Goal: Task Accomplishment & Management: Manage account settings

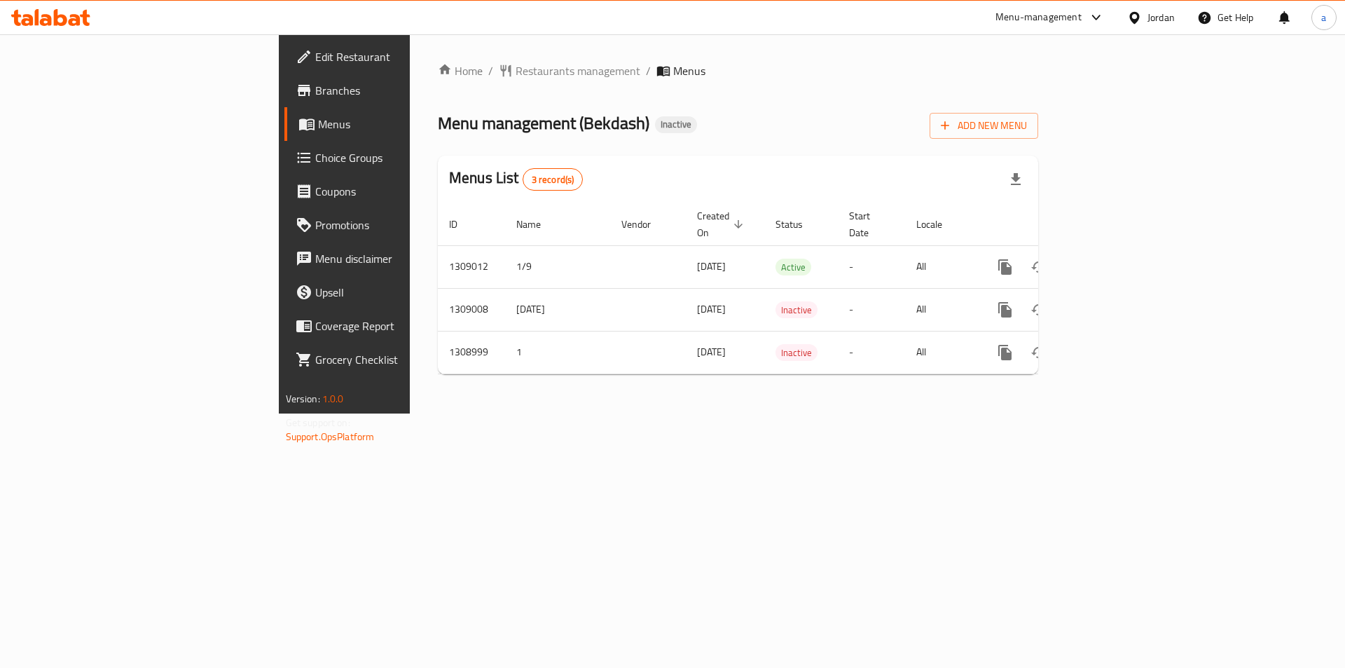
drag, startPoint x: 88, startPoint y: 94, endPoint x: 140, endPoint y: 94, distance: 52.5
click at [315, 94] on span "Branches" at bounding box center [403, 90] width 177 height 17
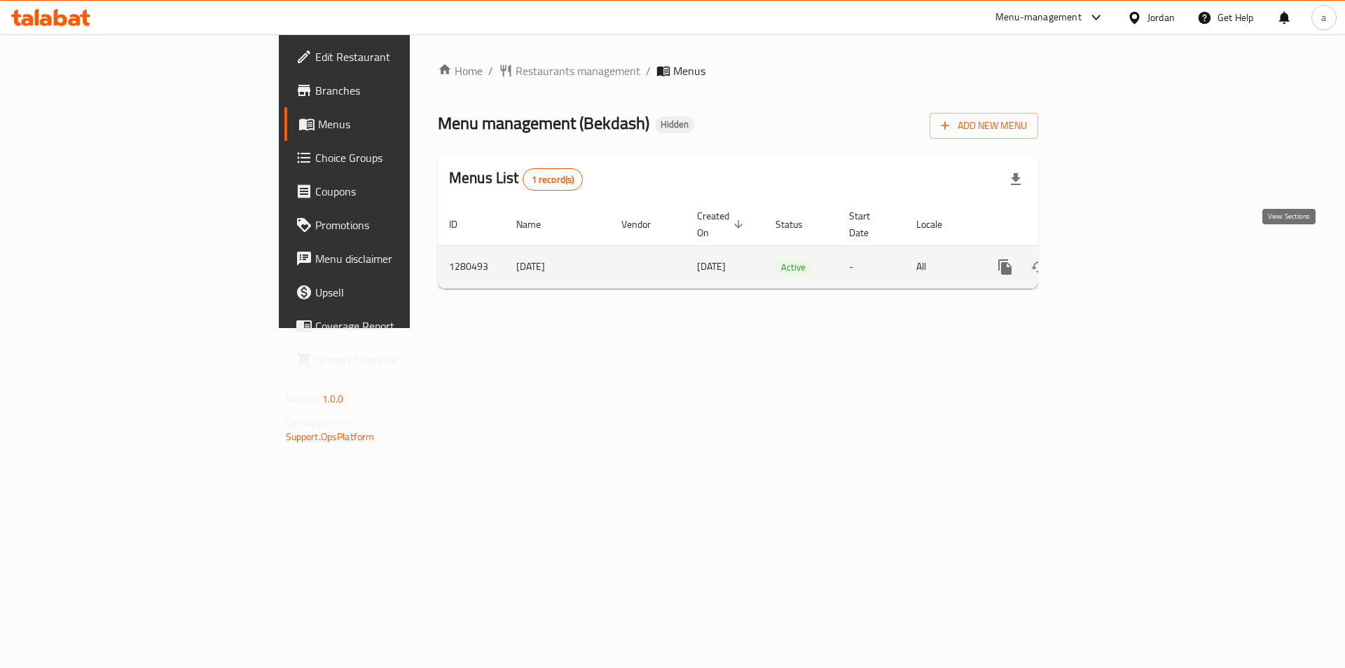
click at [1115, 259] on icon "enhanced table" at bounding box center [1106, 267] width 17 height 17
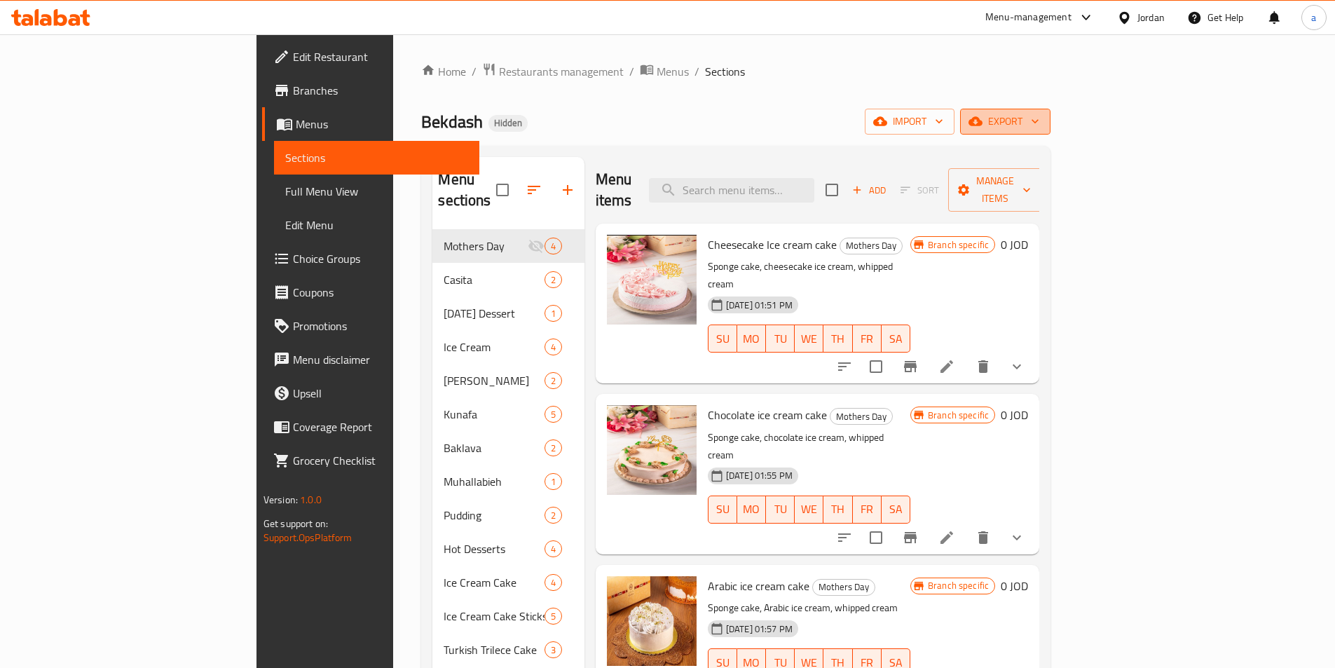
click at [1039, 125] on span "export" at bounding box center [1005, 122] width 68 height 18
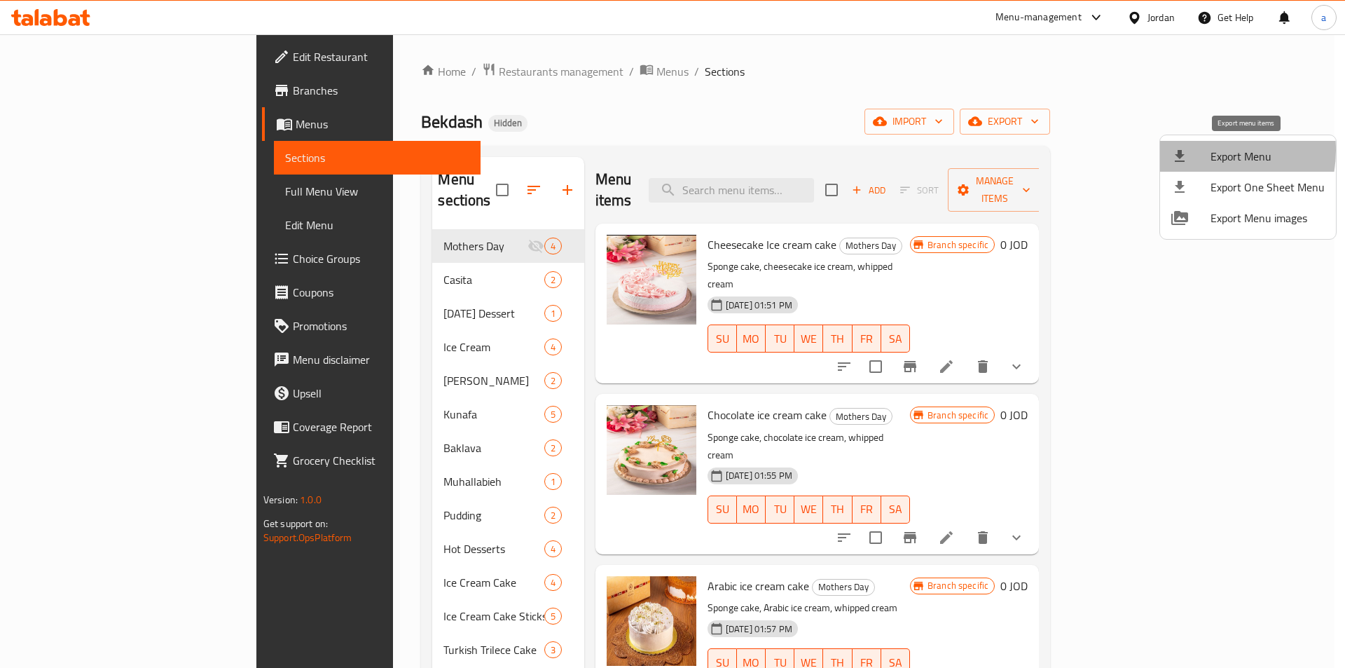
click at [1199, 150] on div at bounding box center [1190, 156] width 39 height 17
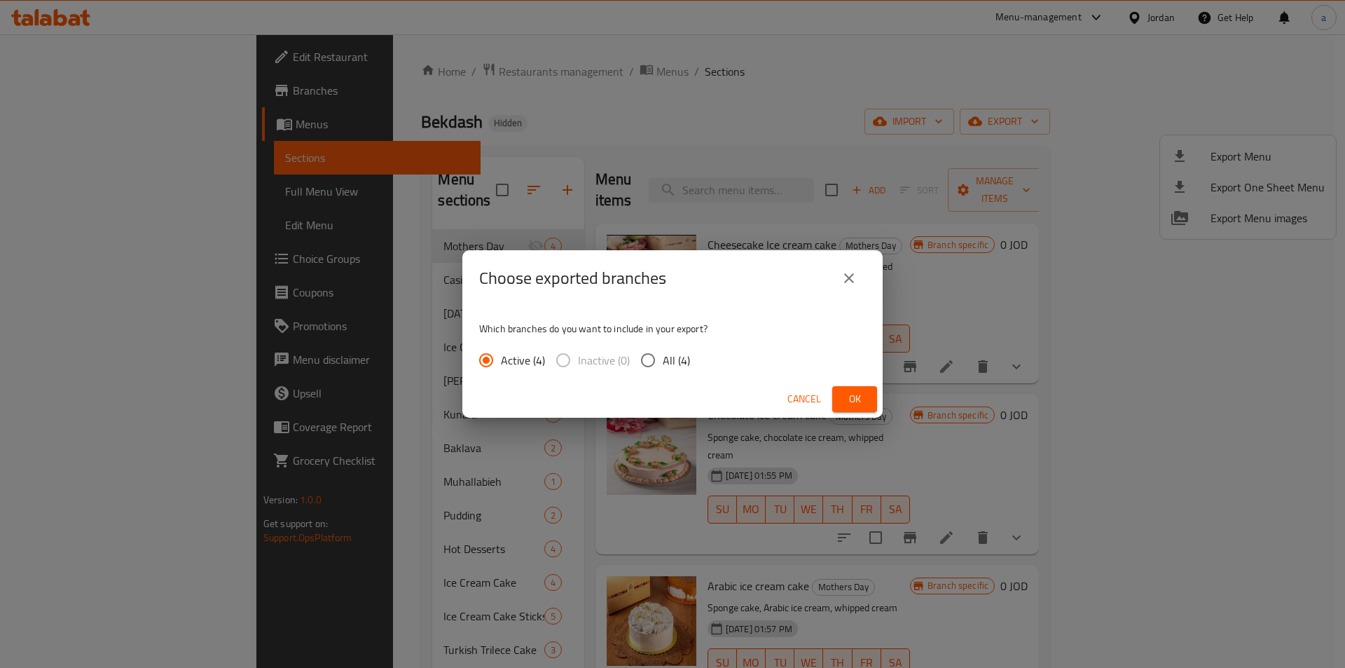
click at [666, 365] on span "All (4)" at bounding box center [676, 360] width 27 height 17
click at [663, 365] on input "All (4)" at bounding box center [647, 359] width 29 height 29
radio input "true"
click at [856, 396] on span "Ok" at bounding box center [855, 399] width 22 height 18
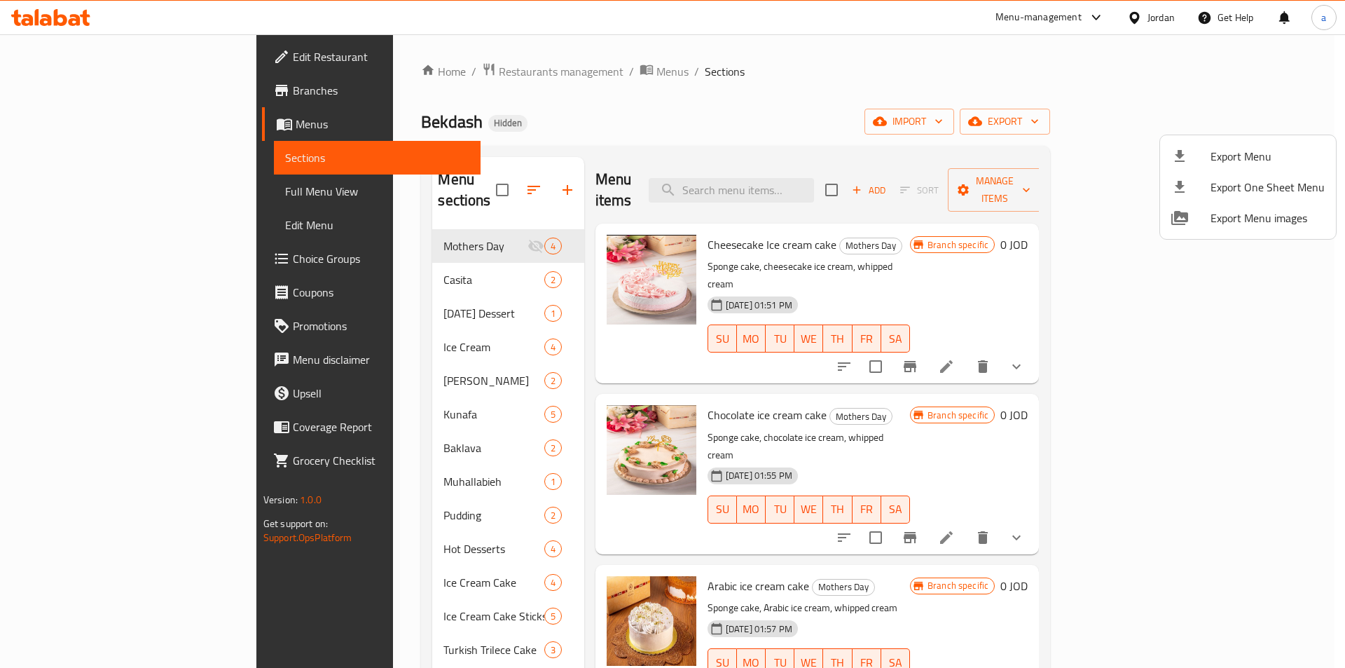
click at [114, 202] on div at bounding box center [672, 334] width 1345 height 668
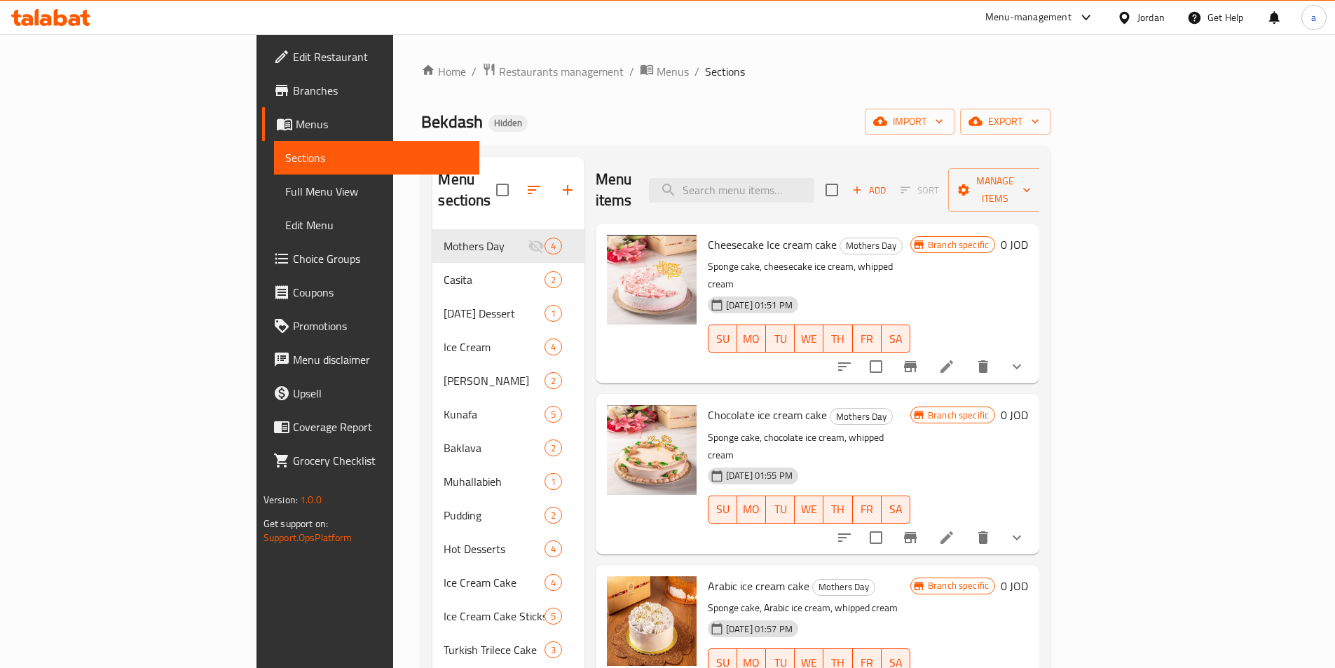
click at [285, 193] on span "Full Menu View" at bounding box center [376, 191] width 183 height 17
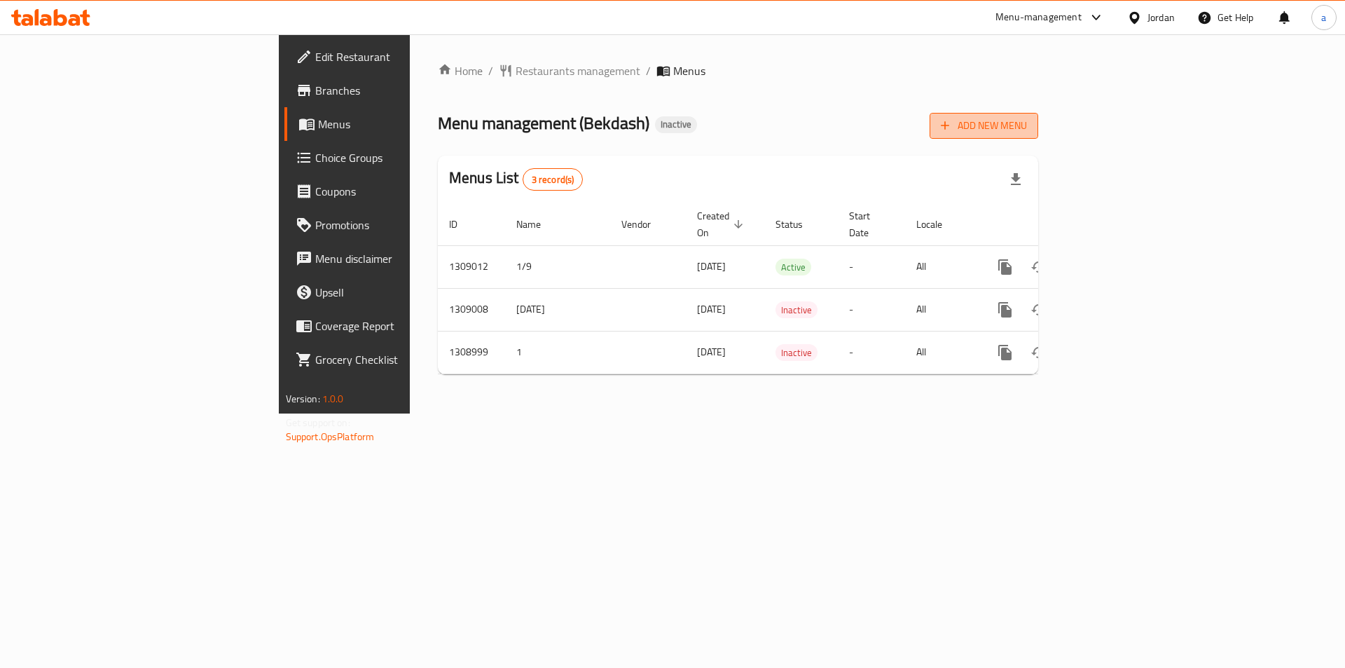
click at [1027, 126] on span "Add New Menu" at bounding box center [984, 126] width 86 height 18
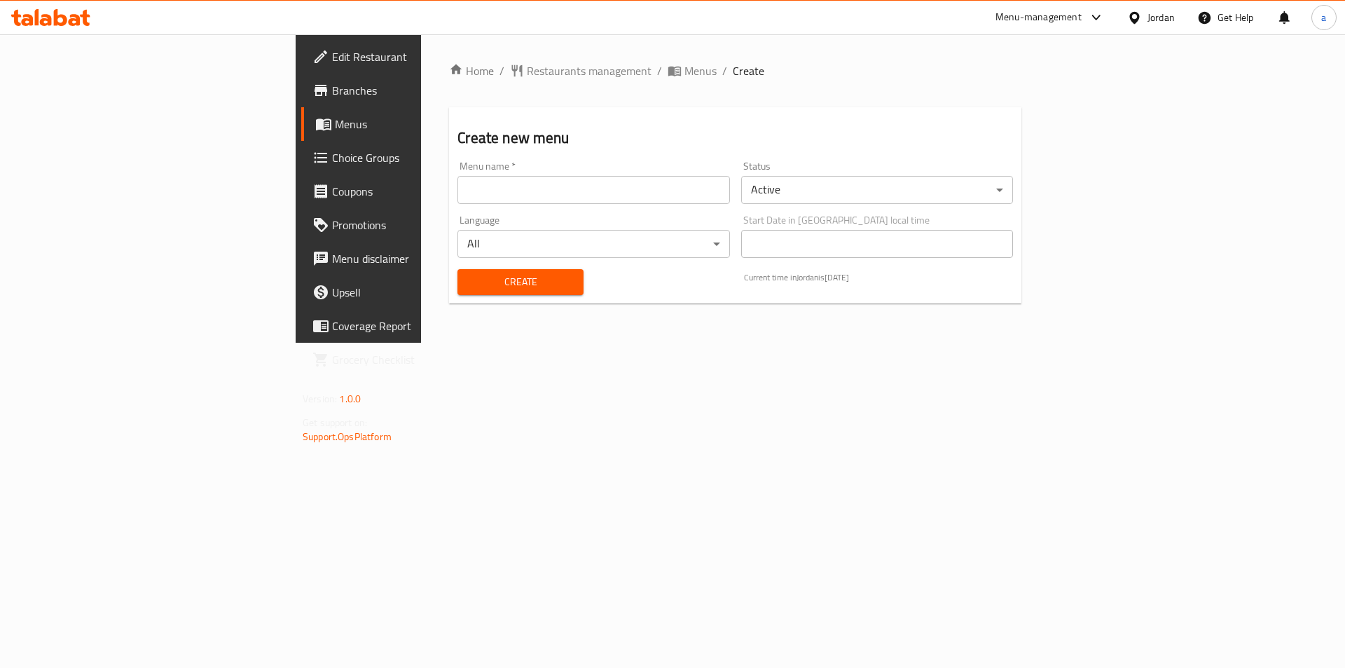
click at [458, 183] on input "text" at bounding box center [594, 190] width 272 height 28
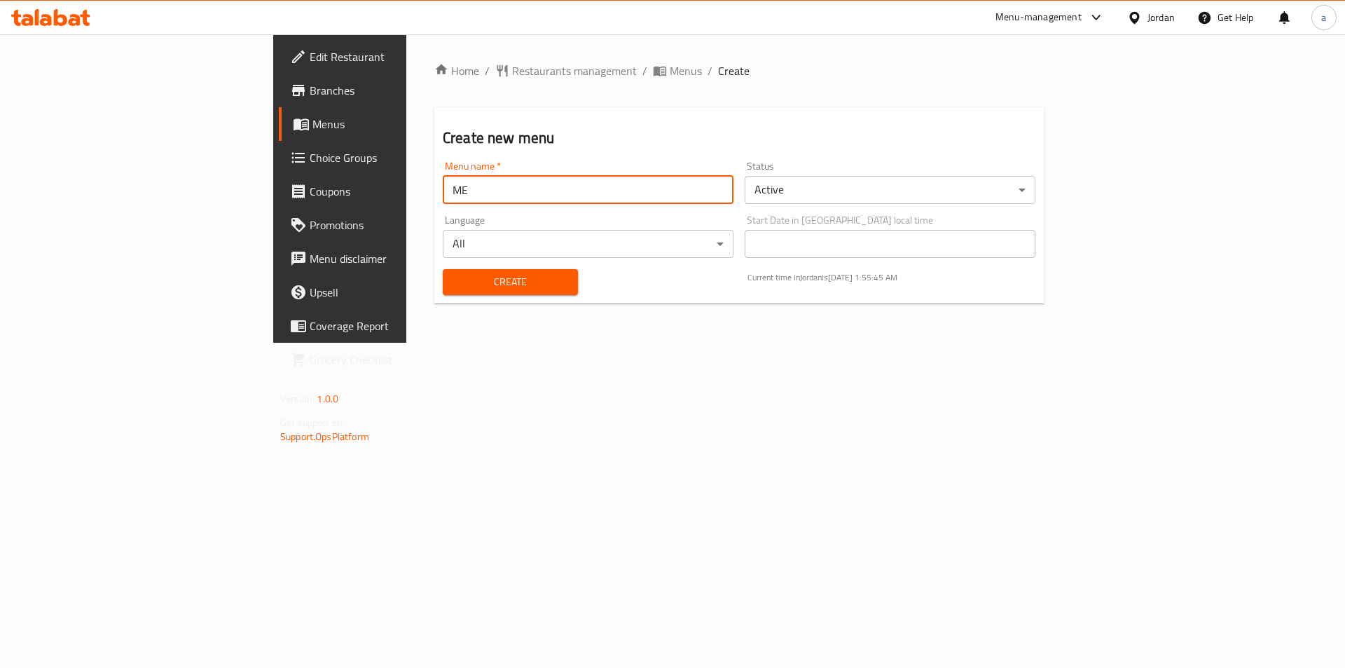
type input "M"
type input "menu 9/1/2025"
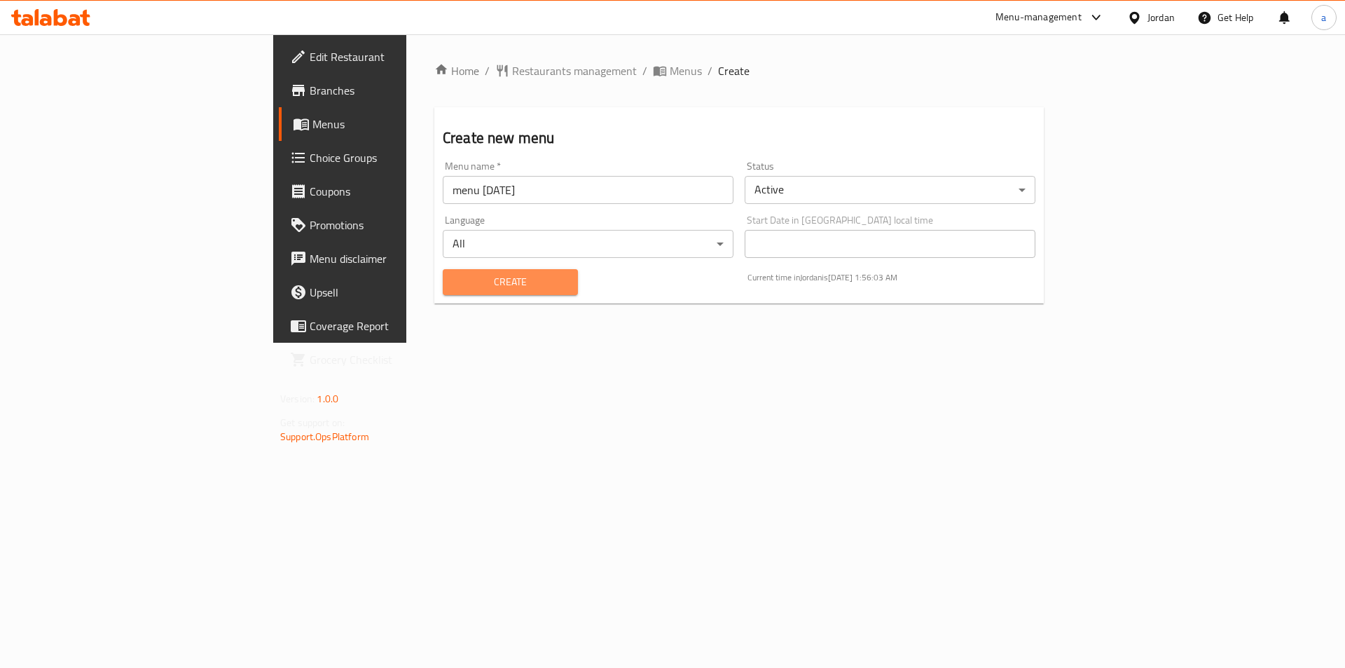
click at [443, 291] on button "Create" at bounding box center [510, 282] width 135 height 26
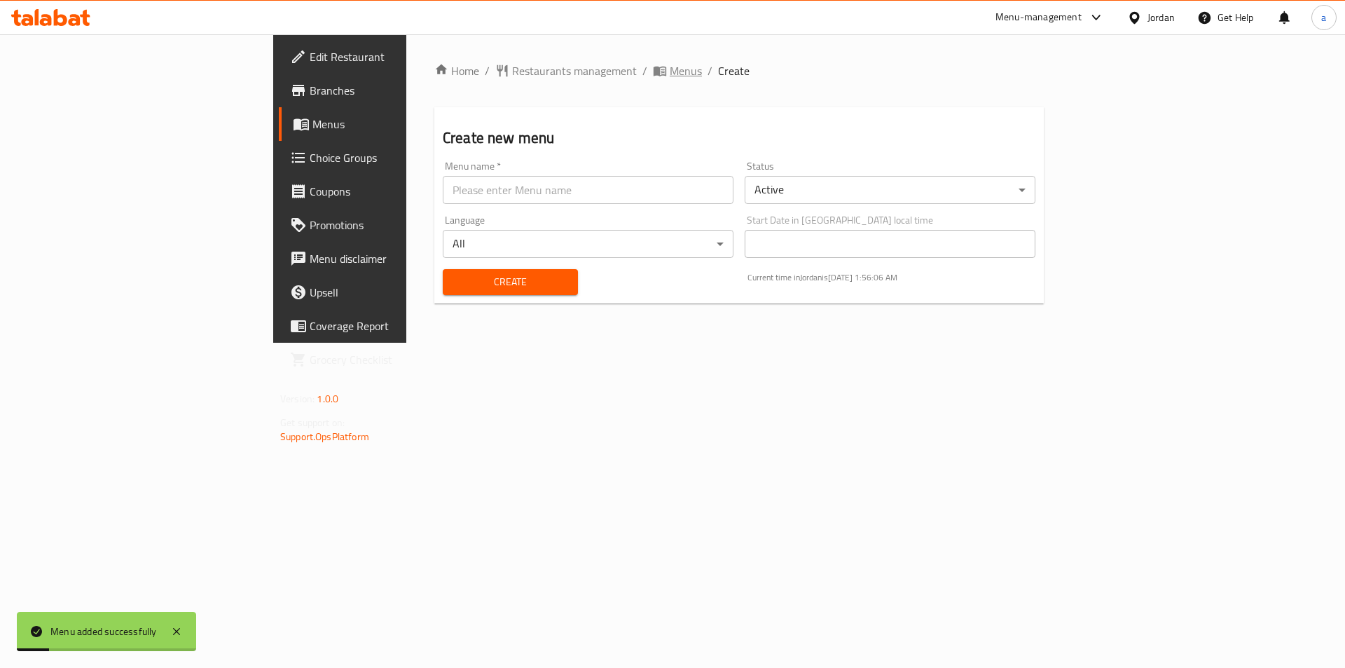
click at [654, 68] on icon "breadcrumb" at bounding box center [660, 72] width 13 height 10
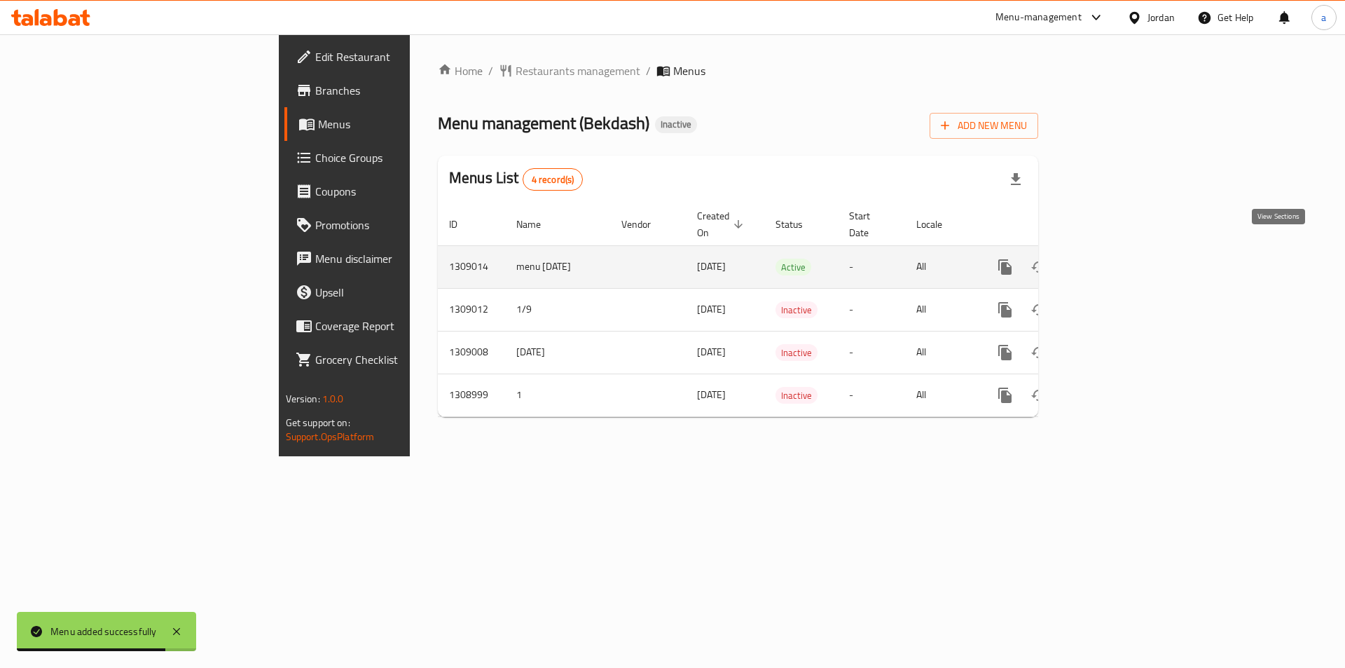
click at [1115, 259] on icon "enhanced table" at bounding box center [1106, 267] width 17 height 17
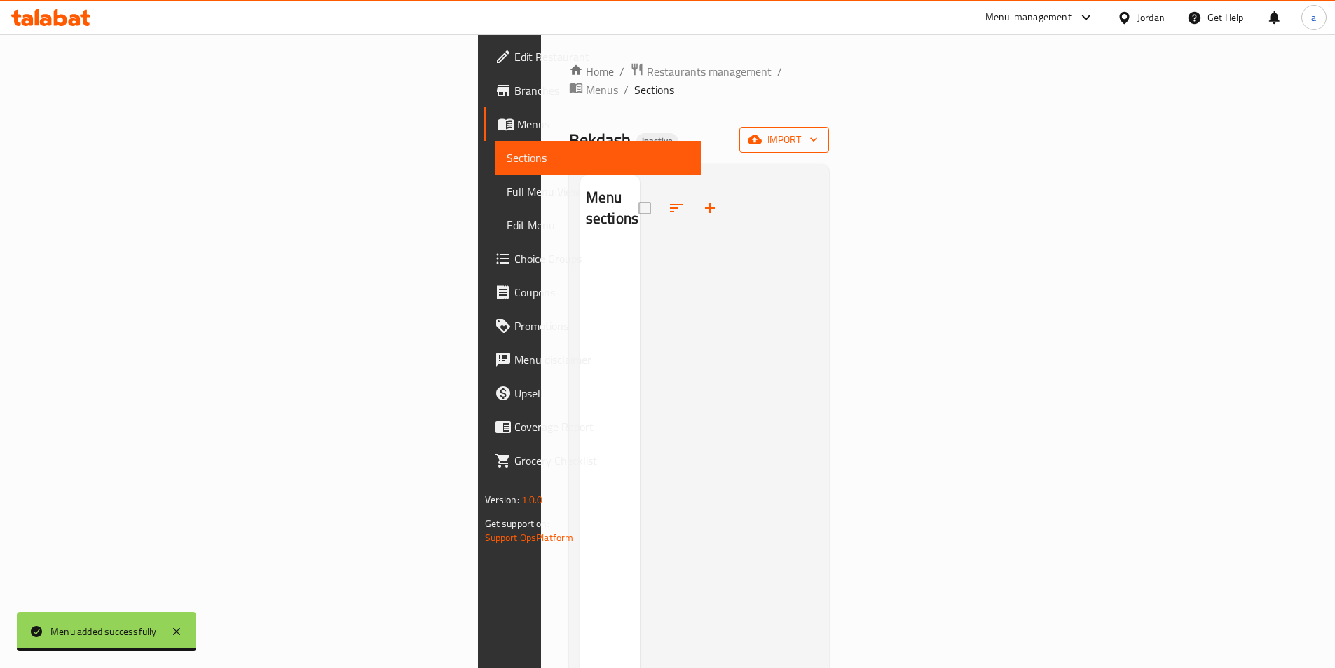
click at [818, 131] on span "import" at bounding box center [783, 140] width 67 height 18
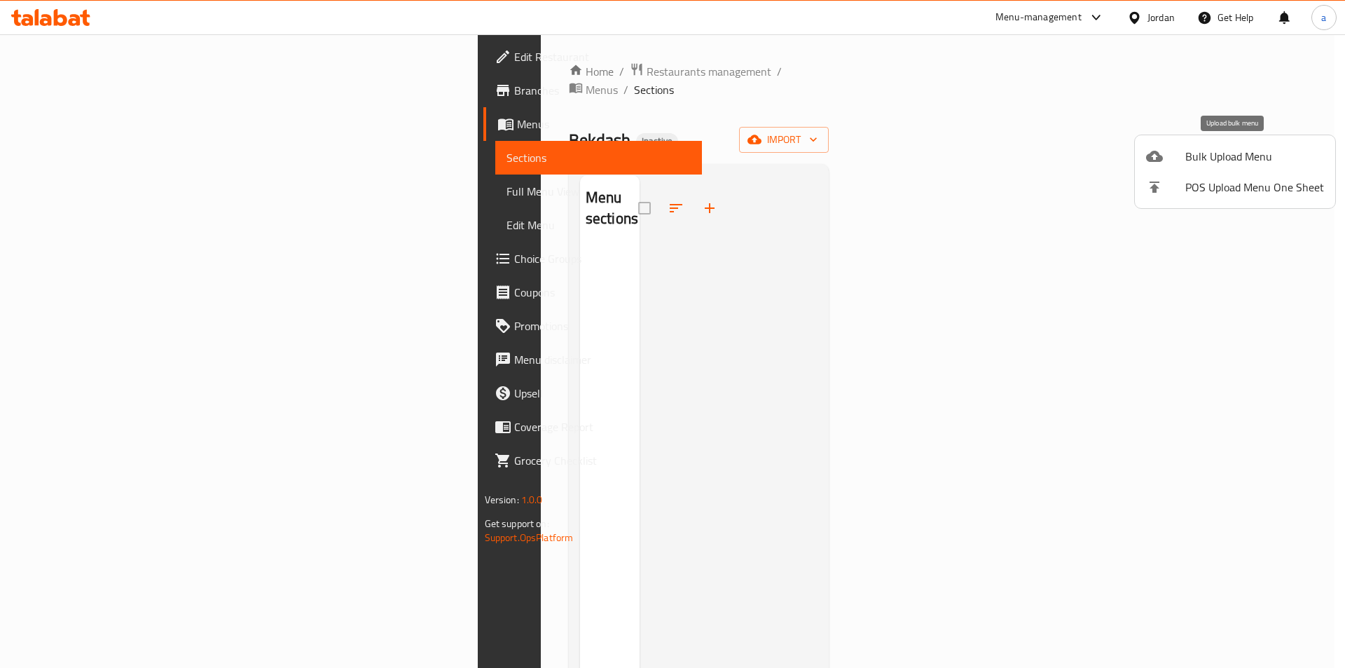
click at [1204, 162] on span "Bulk Upload Menu" at bounding box center [1254, 156] width 139 height 17
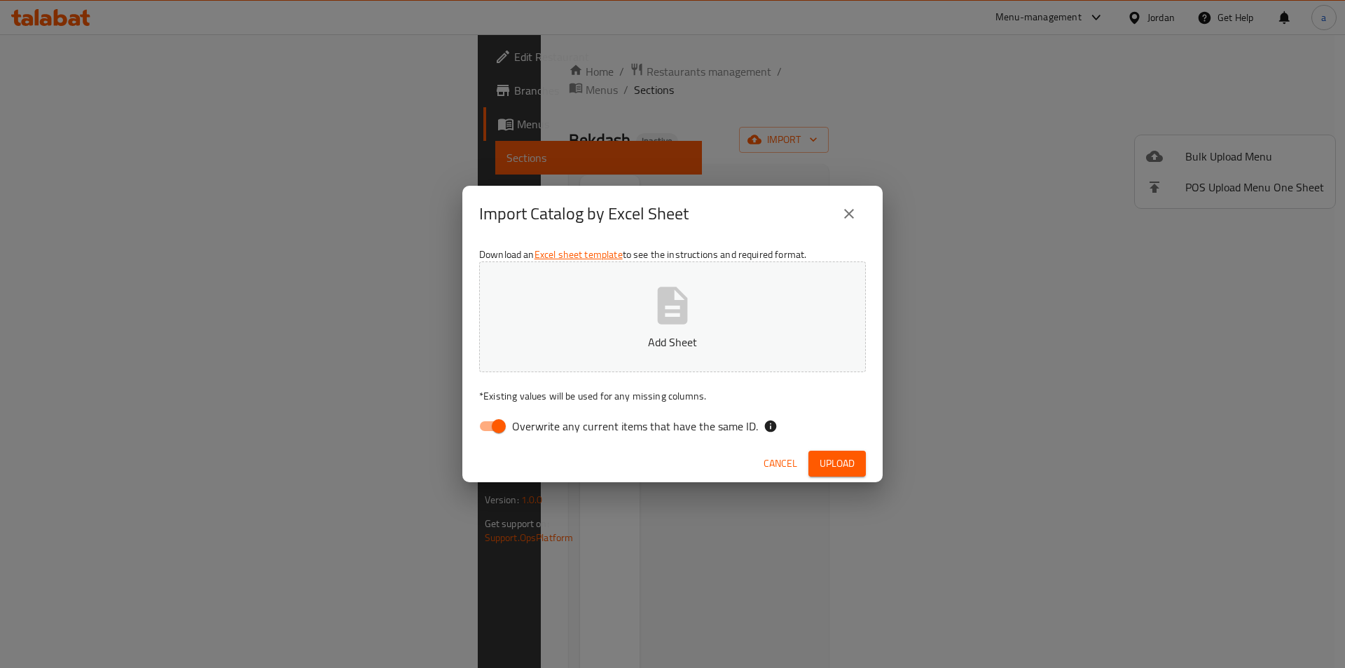
click at [624, 418] on span "Overwrite any current items that have the same ID." at bounding box center [635, 426] width 246 height 17
click at [539, 418] on input "Overwrite any current items that have the same ID." at bounding box center [499, 426] width 80 height 27
checkbox input "false"
click at [846, 469] on span "Upload" at bounding box center [837, 464] width 35 height 18
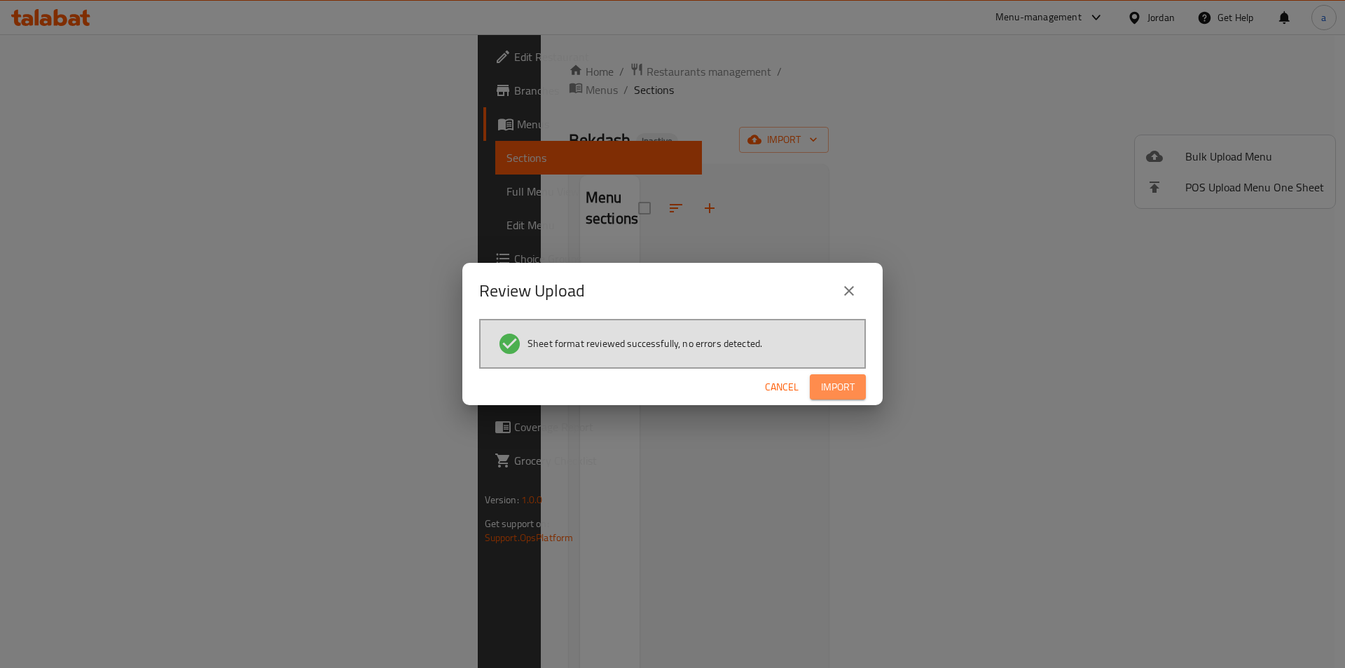
click at [844, 390] on span "Import" at bounding box center [838, 387] width 34 height 18
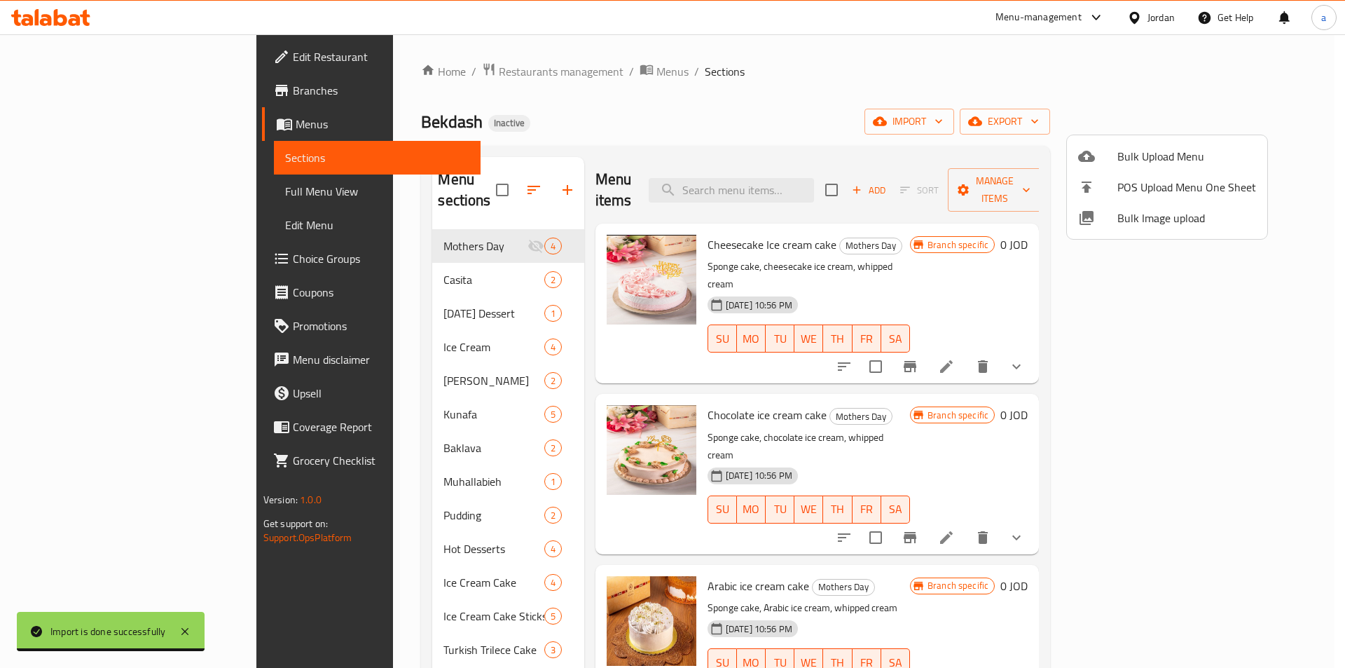
click at [73, 196] on div at bounding box center [672, 334] width 1345 height 668
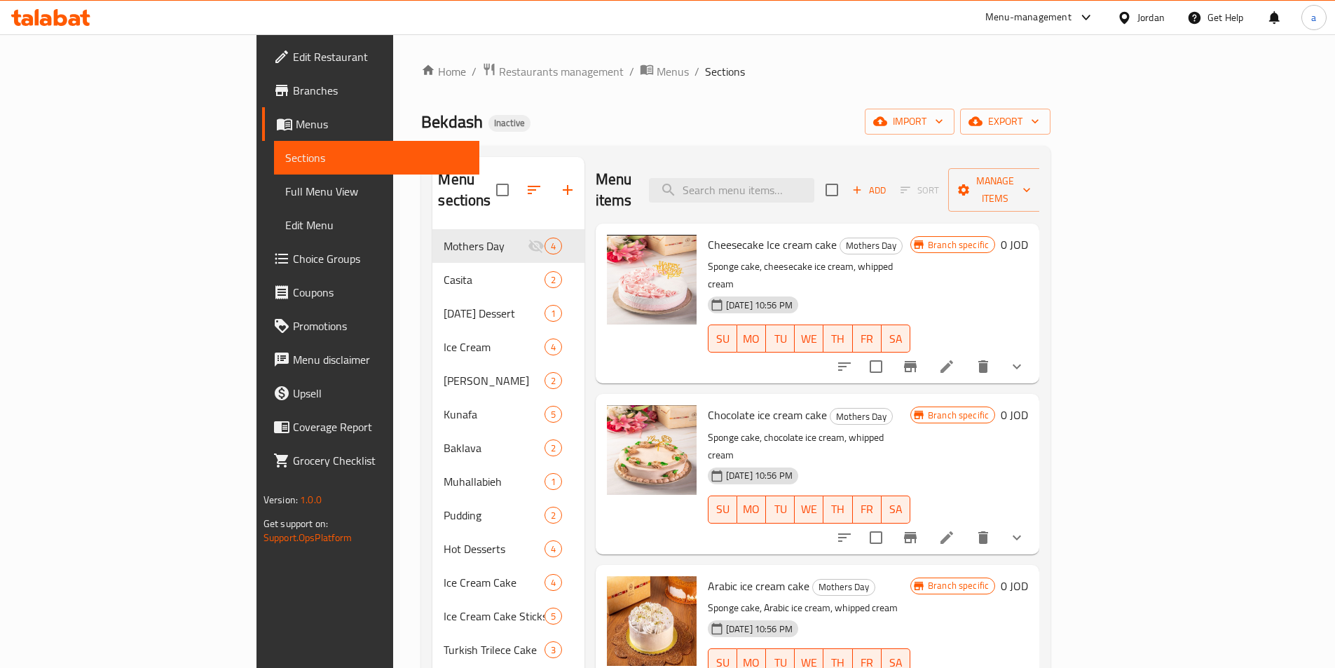
click at [285, 196] on span "Full Menu View" at bounding box center [376, 191] width 183 height 17
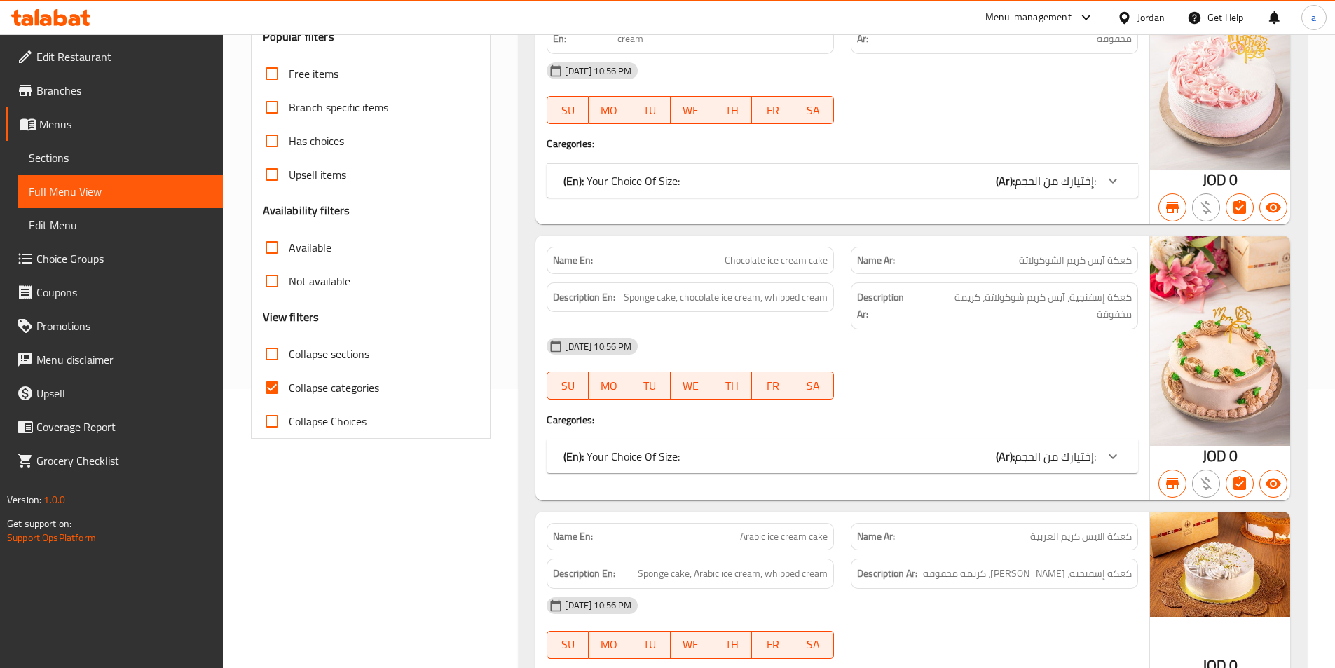
scroll to position [280, 0]
click at [275, 382] on input "Collapse categories" at bounding box center [272, 386] width 34 height 34
checkbox input "false"
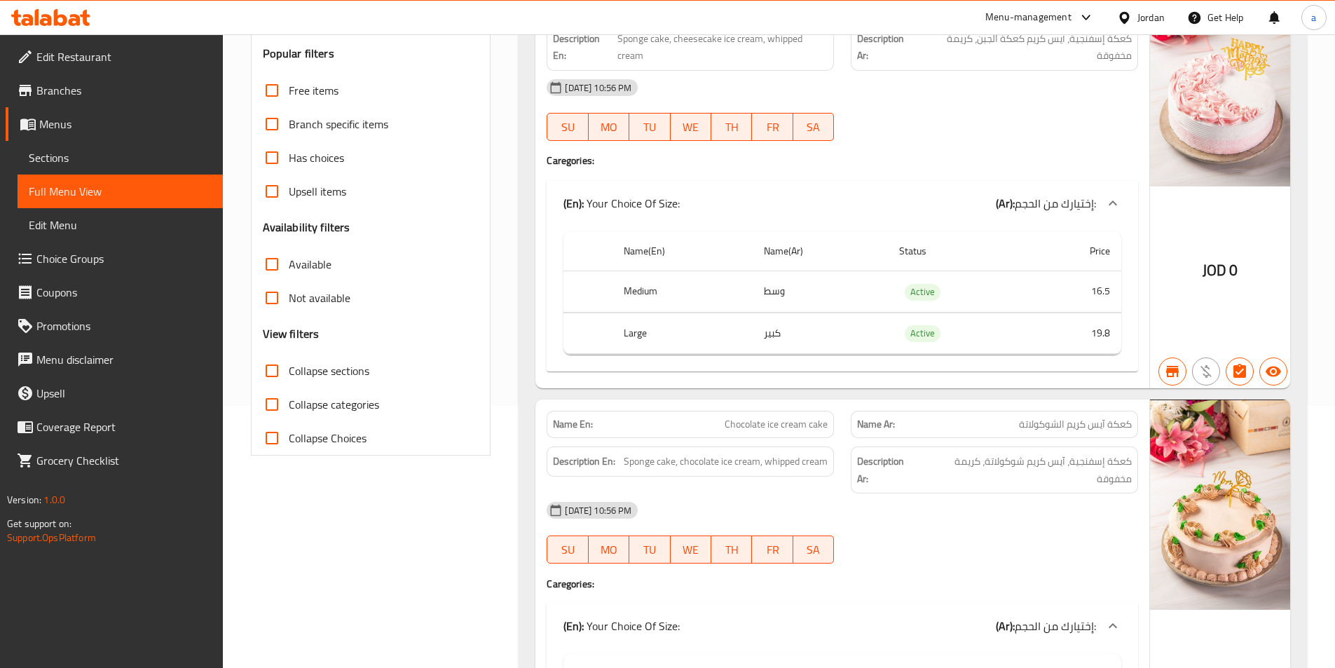
scroll to position [0, 0]
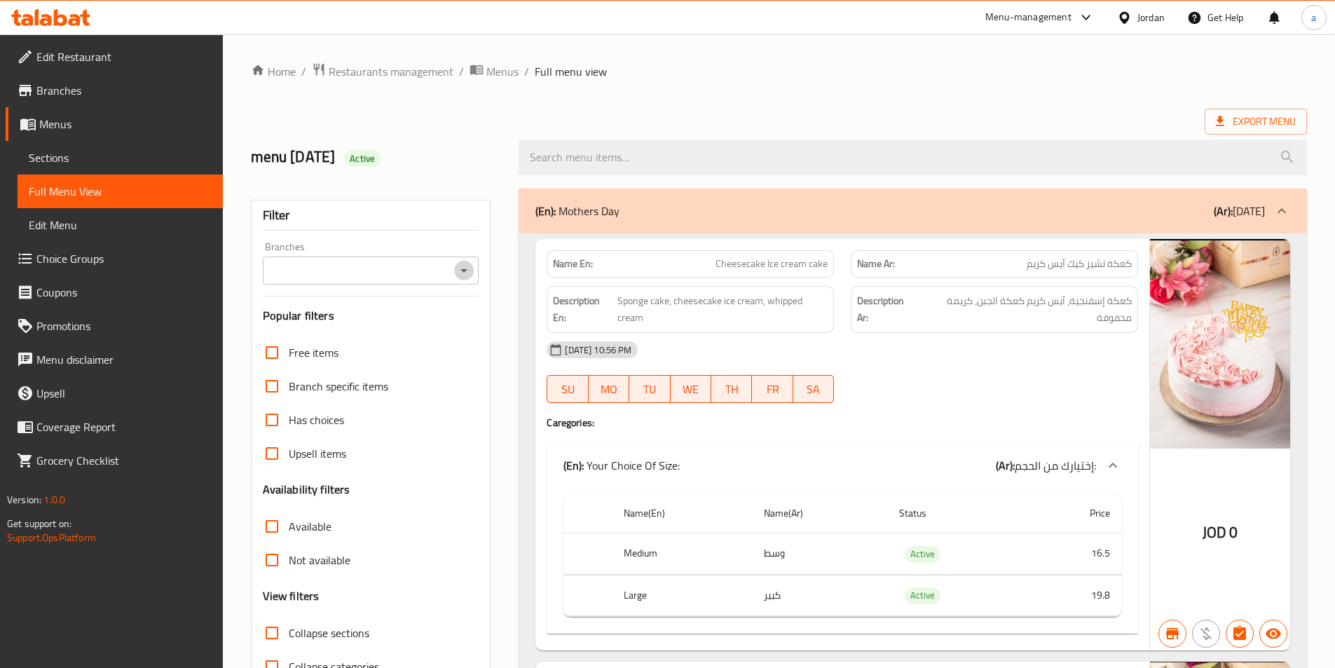
click at [471, 274] on icon "Open" at bounding box center [463, 270] width 17 height 17
click at [397, 227] on div "Filter" at bounding box center [371, 215] width 216 height 30
click at [463, 265] on icon "Open" at bounding box center [463, 270] width 17 height 17
click at [462, 268] on icon "Open" at bounding box center [463, 270] width 17 height 17
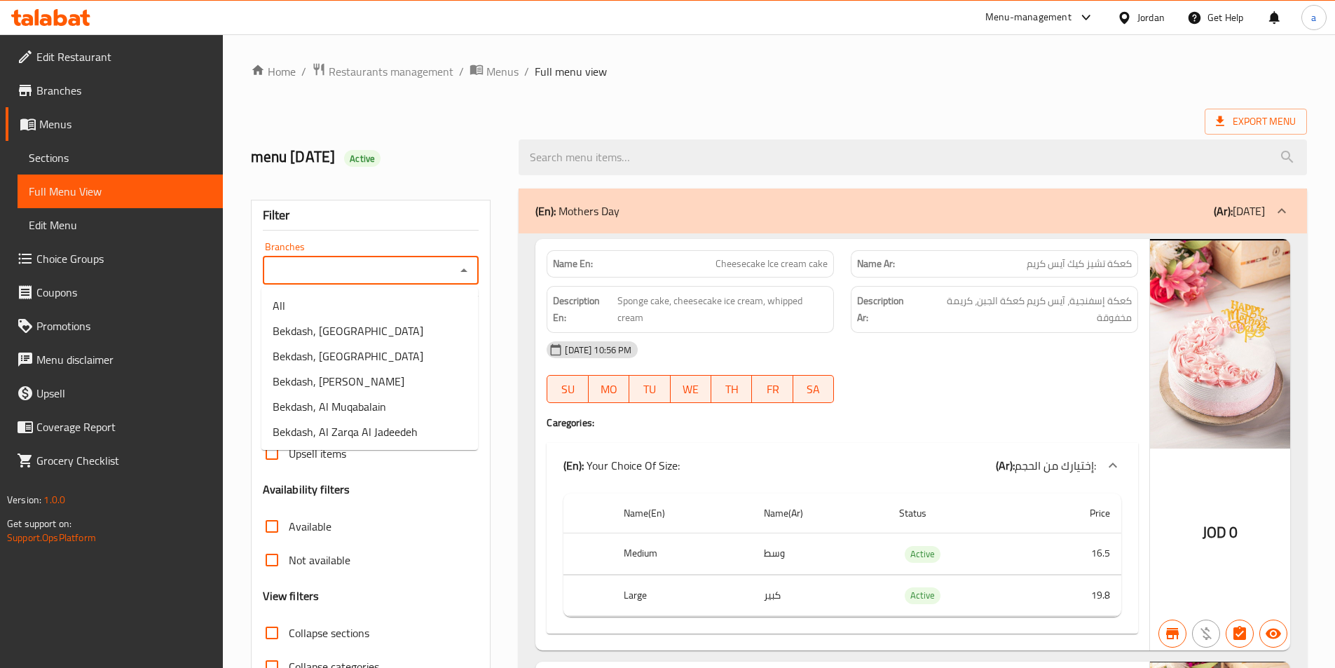
click at [425, 261] on input "Branches" at bounding box center [359, 271] width 185 height 20
click at [418, 434] on li "Bekdash, Al Zarqa Al Jadeedeh" at bounding box center [369, 431] width 216 height 25
type input "Bekdash, Al Zarqa Al Jadeedeh"
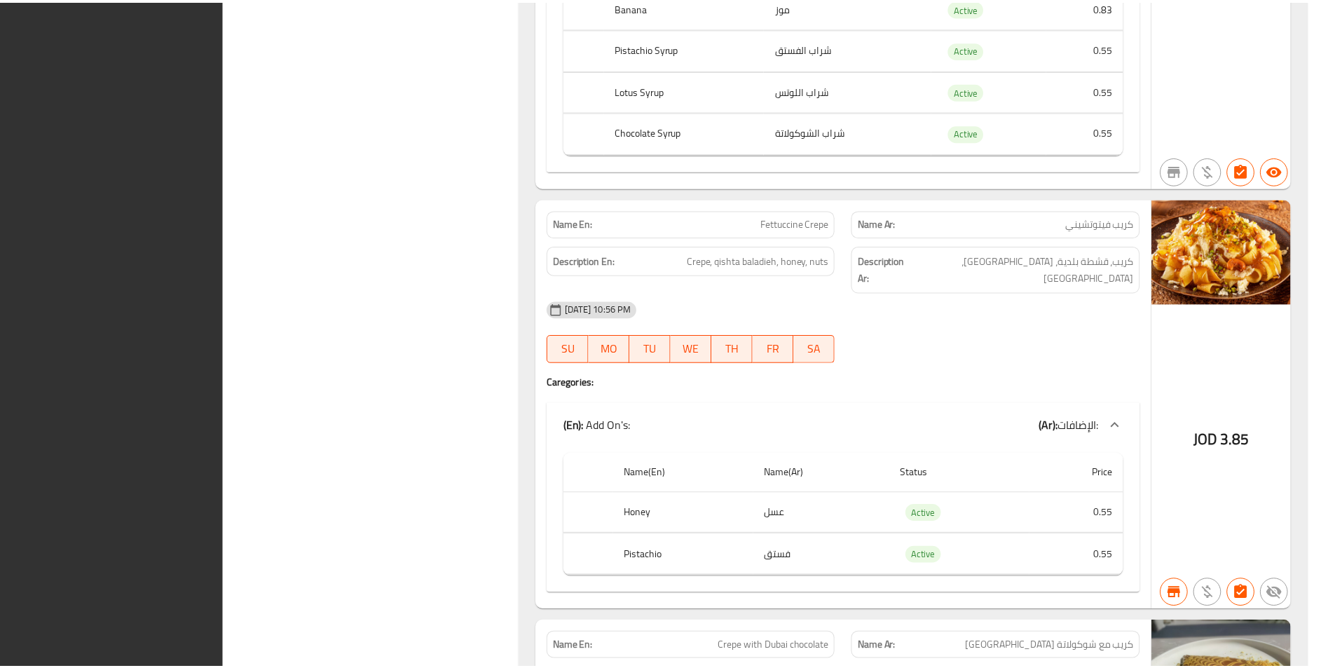
scroll to position [20541, 0]
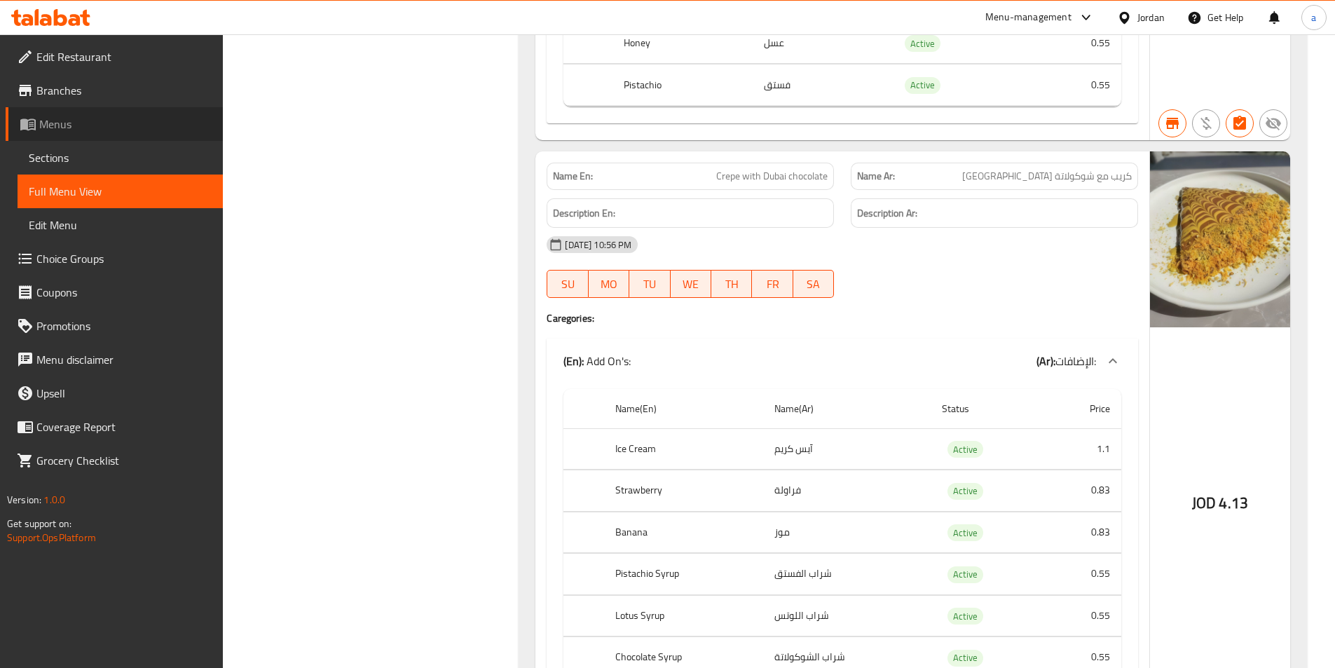
click at [74, 131] on span "Menus" at bounding box center [125, 124] width 172 height 17
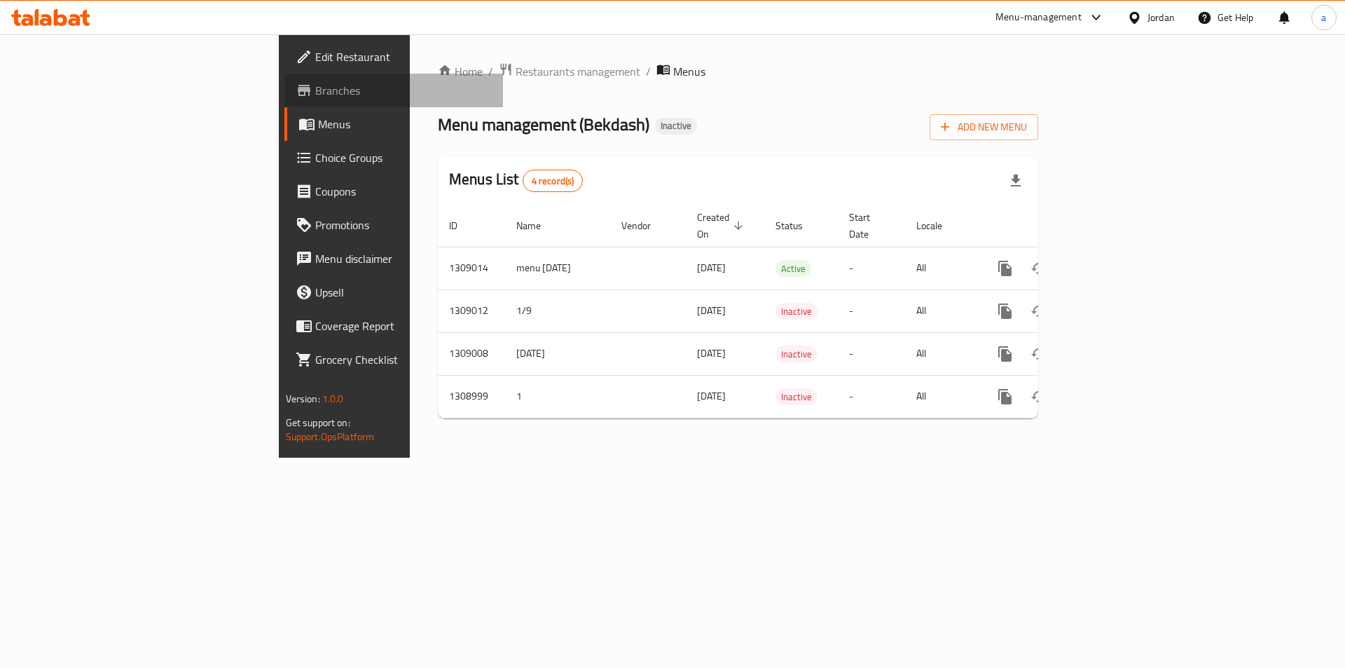
click at [315, 92] on span "Branches" at bounding box center [403, 90] width 177 height 17
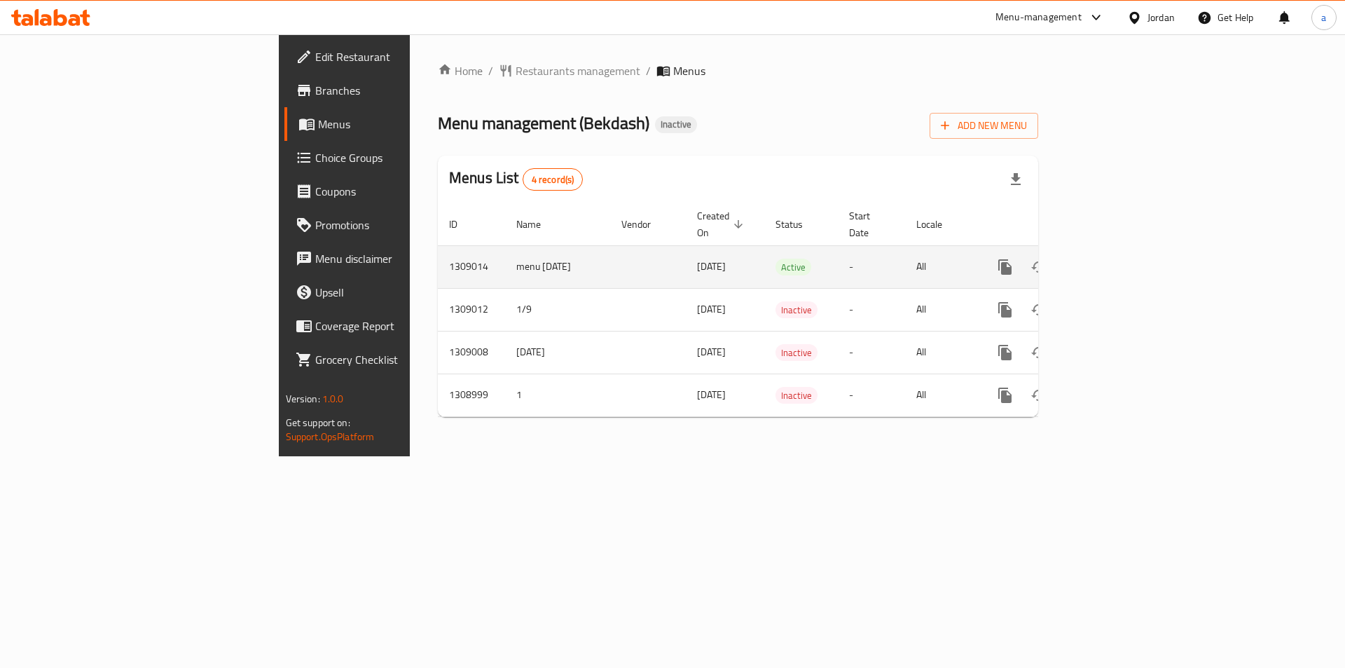
click at [1113, 261] on icon "enhanced table" at bounding box center [1106, 267] width 13 height 13
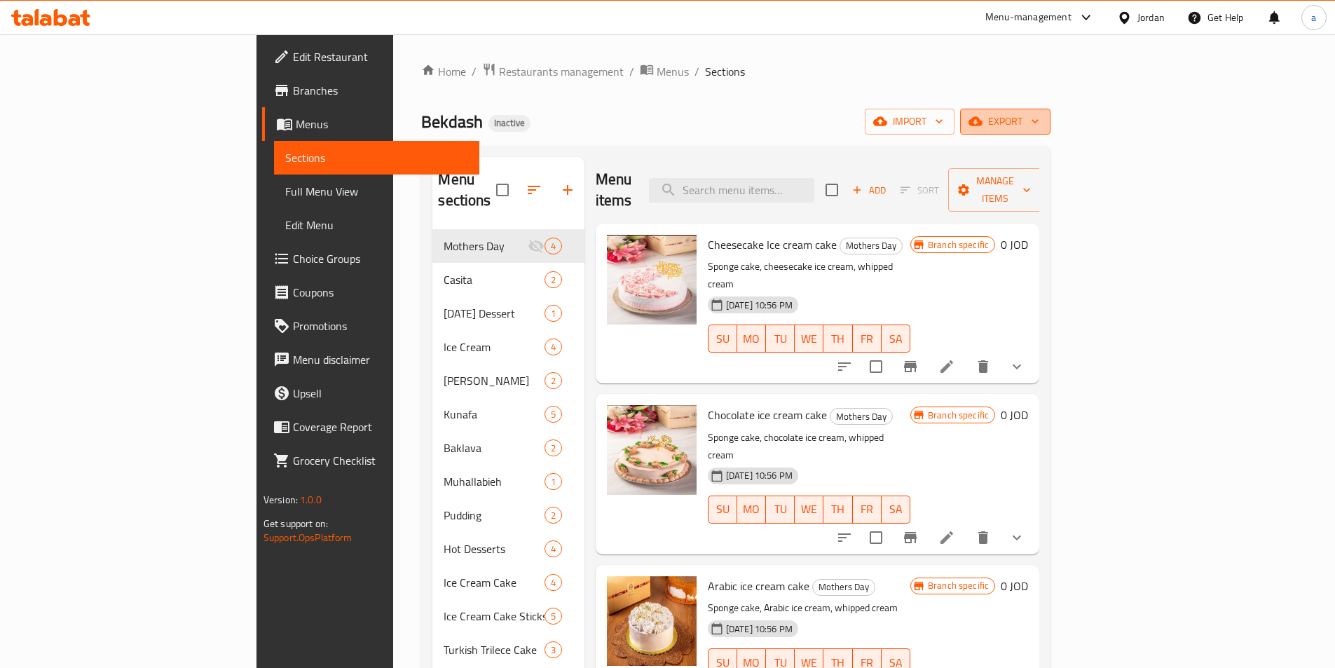
click at [1039, 127] on span "export" at bounding box center [1005, 122] width 68 height 18
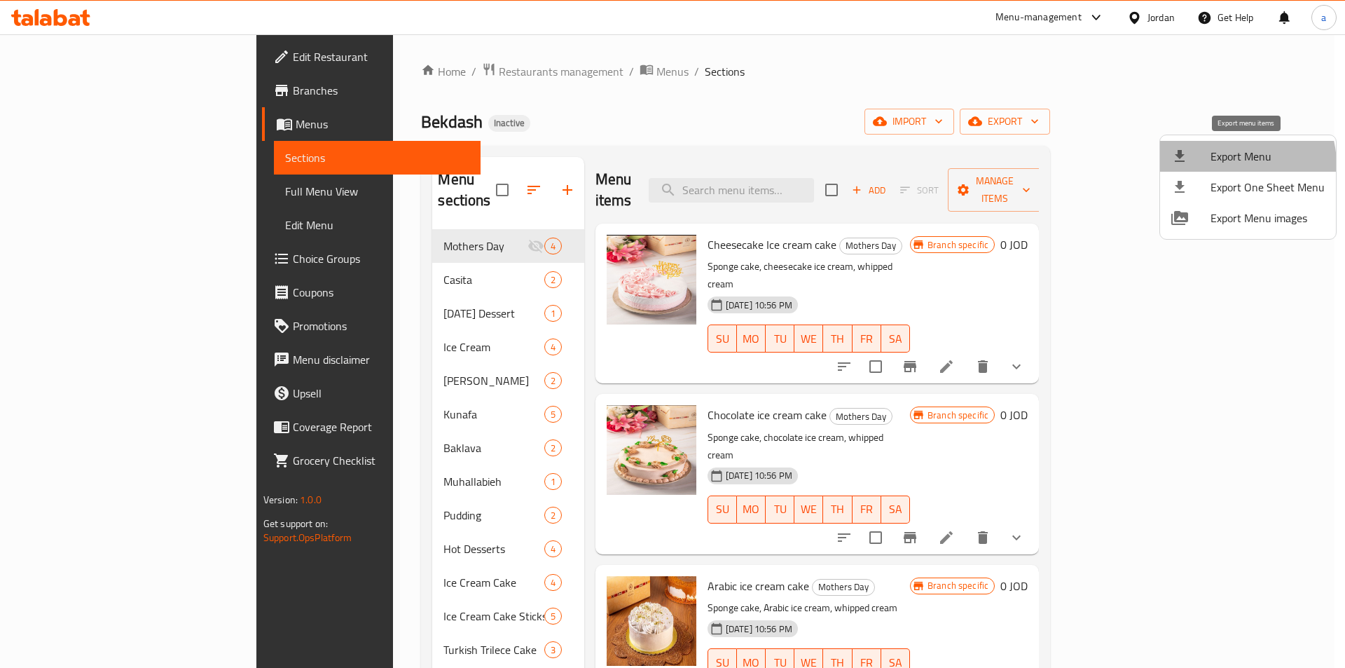
click at [1229, 165] on span "Export Menu" at bounding box center [1268, 156] width 114 height 17
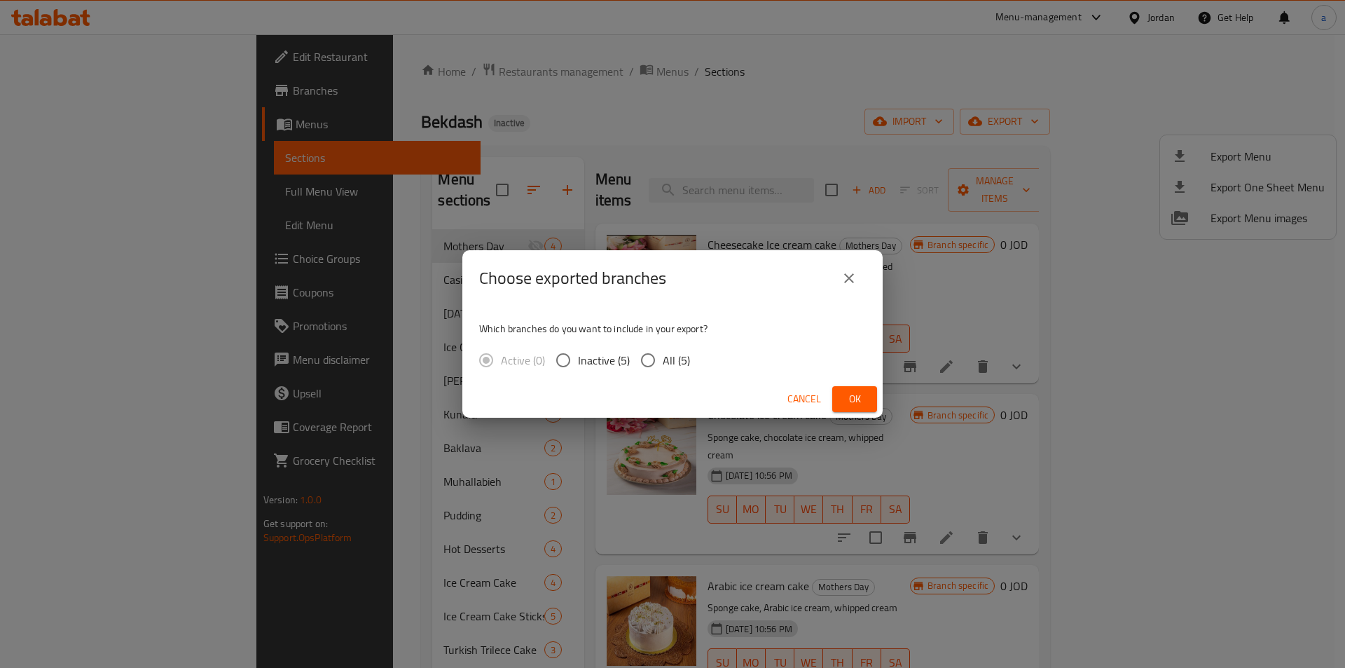
click at [630, 360] on div "Active (0) Inactive (5) All (5)" at bounding box center [590, 359] width 222 height 29
click at [644, 364] on input "All (5)" at bounding box center [647, 359] width 29 height 29
radio input "true"
click at [853, 394] on span "Ok" at bounding box center [855, 399] width 22 height 18
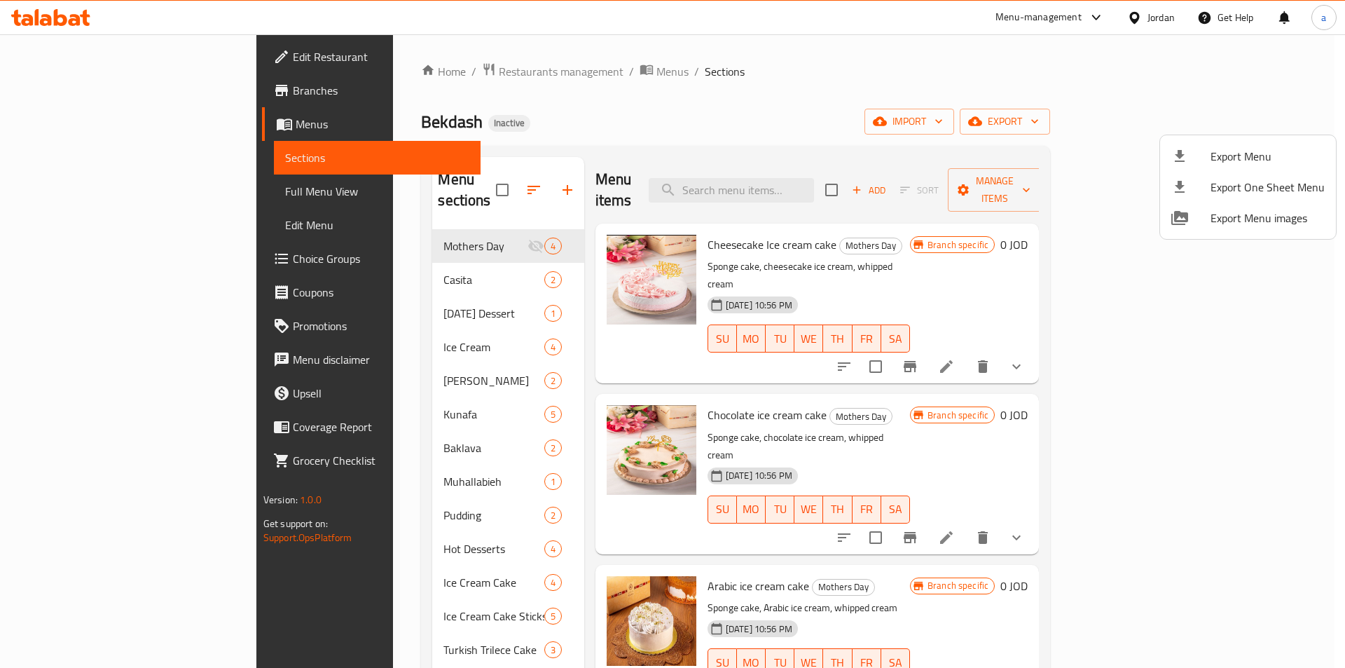
click at [851, 270] on div at bounding box center [672, 334] width 1345 height 668
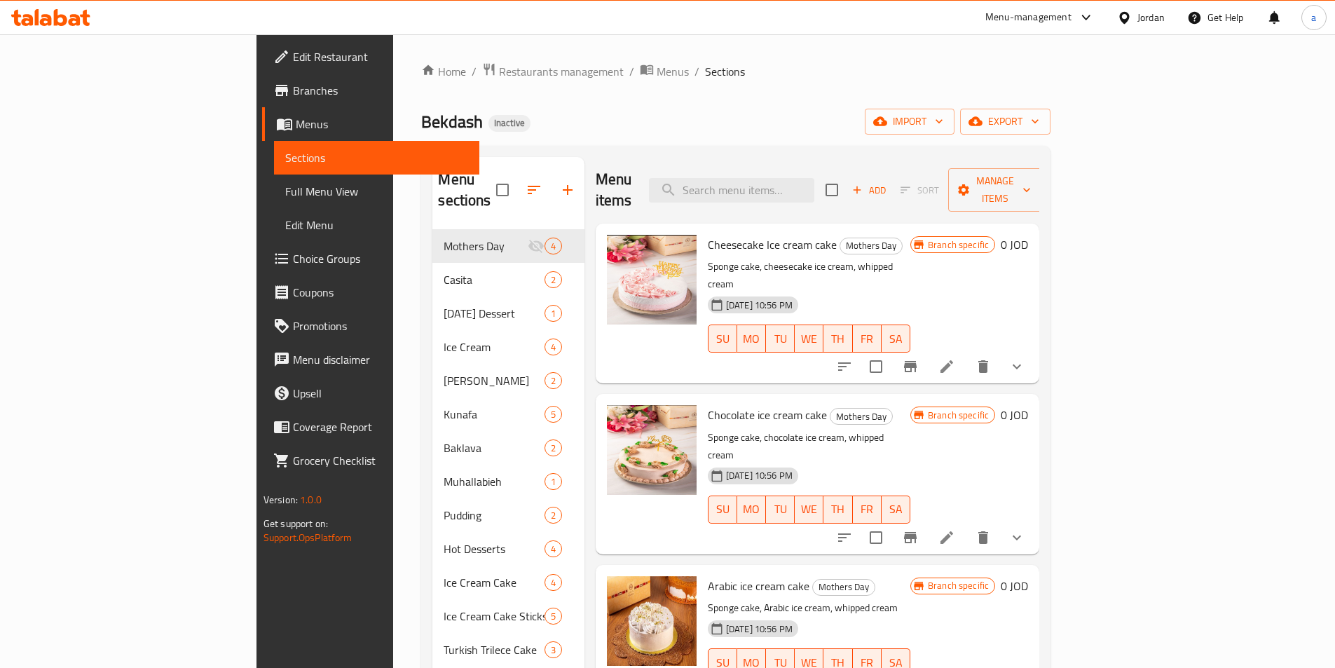
click at [285, 187] on span "Full Menu View" at bounding box center [376, 191] width 183 height 17
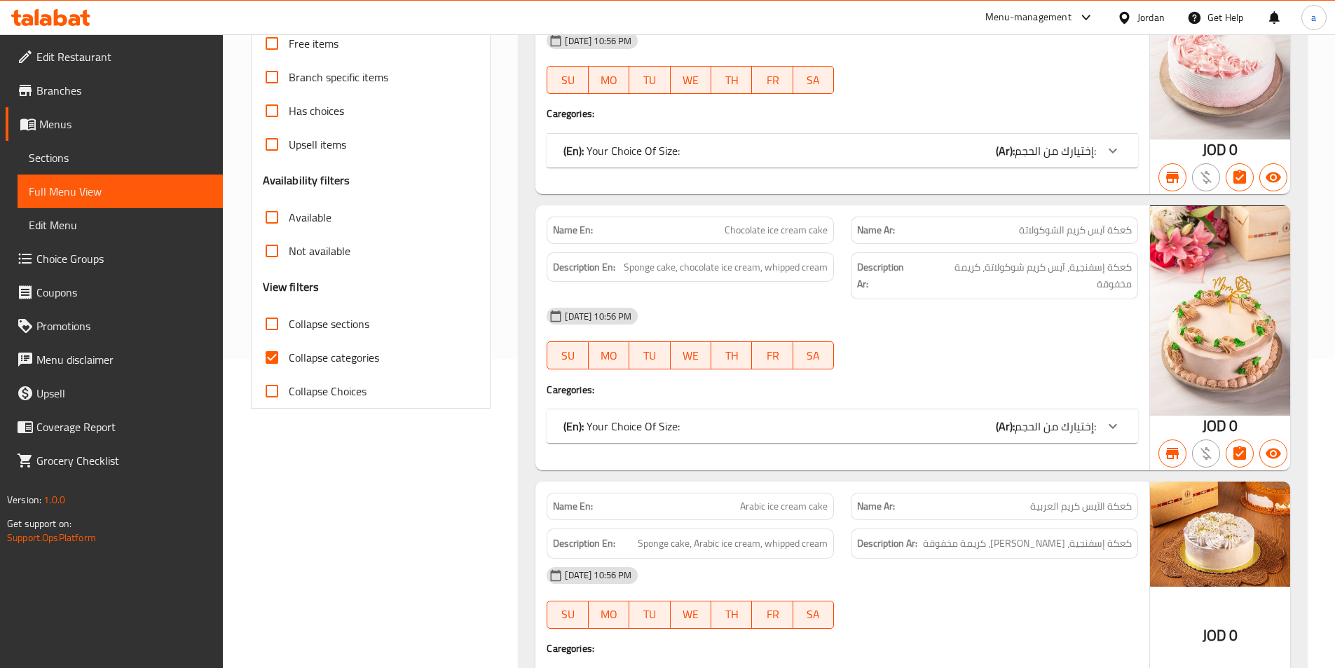
scroll to position [350, 0]
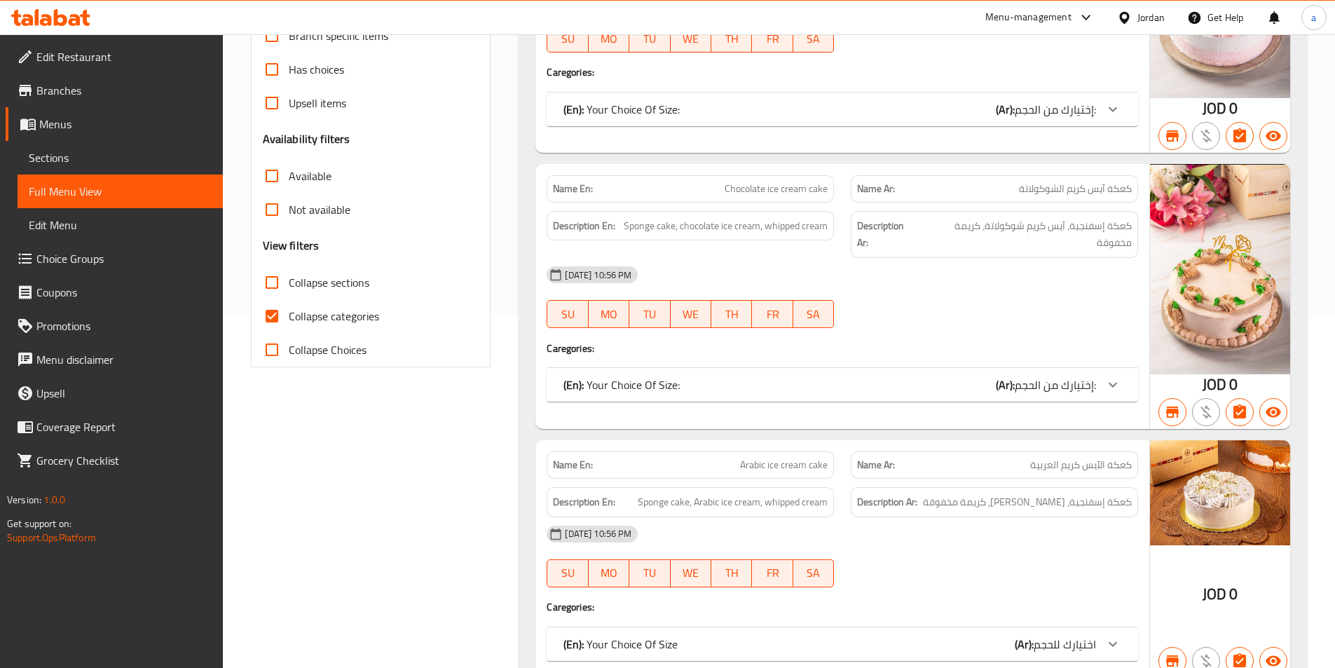
click at [301, 320] on span "Collapse categories" at bounding box center [334, 316] width 90 height 17
click at [289, 320] on input "Collapse categories" at bounding box center [272, 316] width 34 height 34
checkbox input "false"
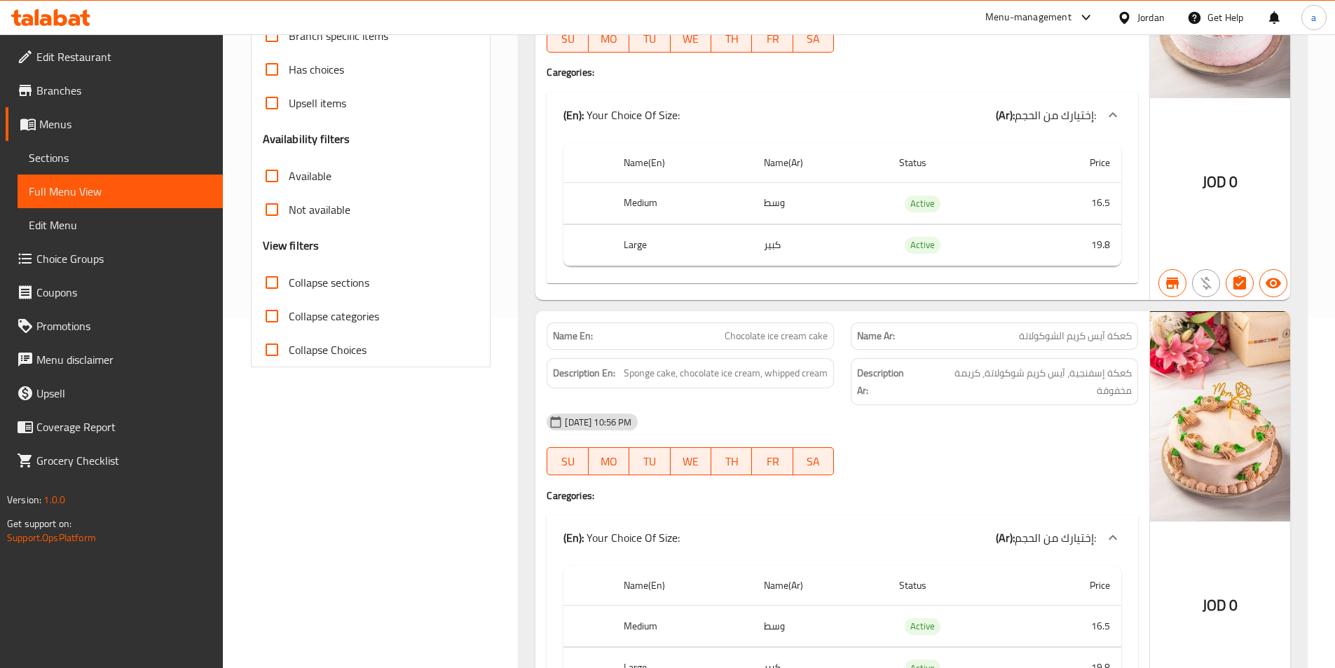
click at [99, 92] on span "Branches" at bounding box center [123, 90] width 175 height 17
